Goal: Task Accomplishment & Management: Complete application form

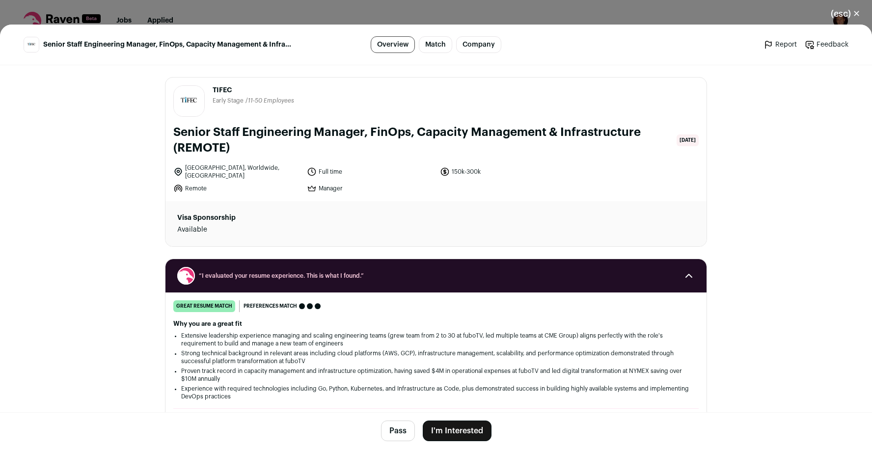
click at [459, 431] on button "I'm Interested" at bounding box center [457, 431] width 69 height 21
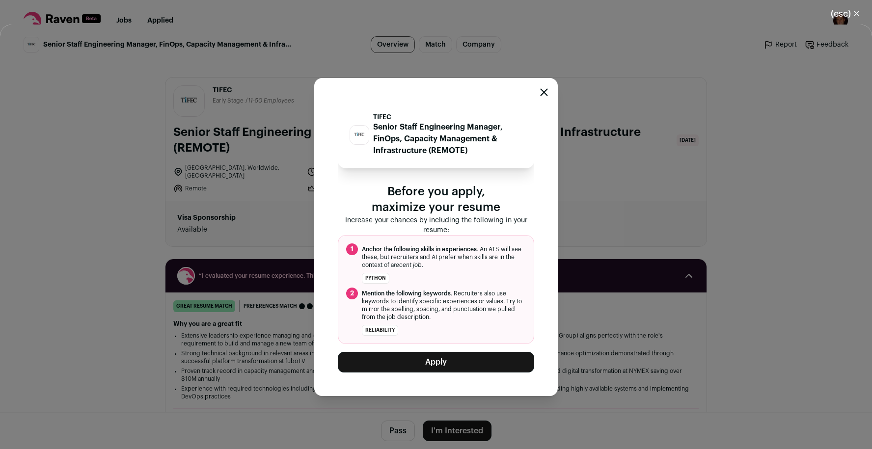
click at [439, 360] on button "Apply" at bounding box center [436, 362] width 196 height 21
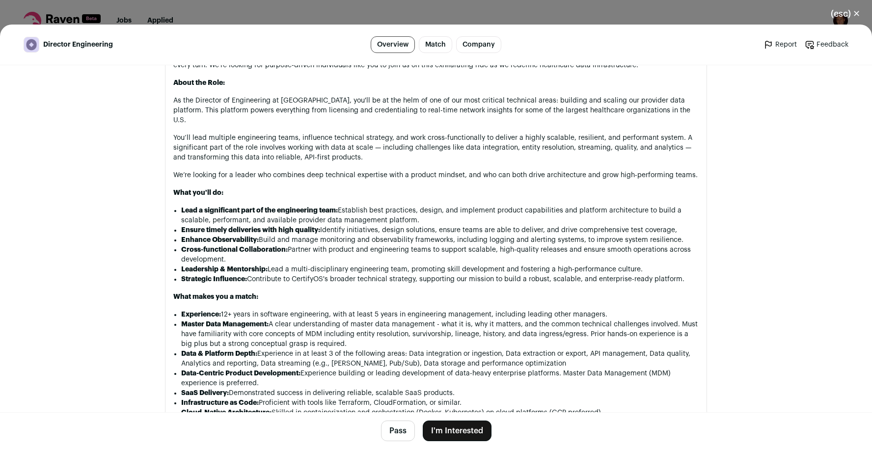
scroll to position [614, 0]
click at [857, 13] on button "(esc) ✕" at bounding box center [845, 14] width 53 height 22
